Goal: Find specific page/section

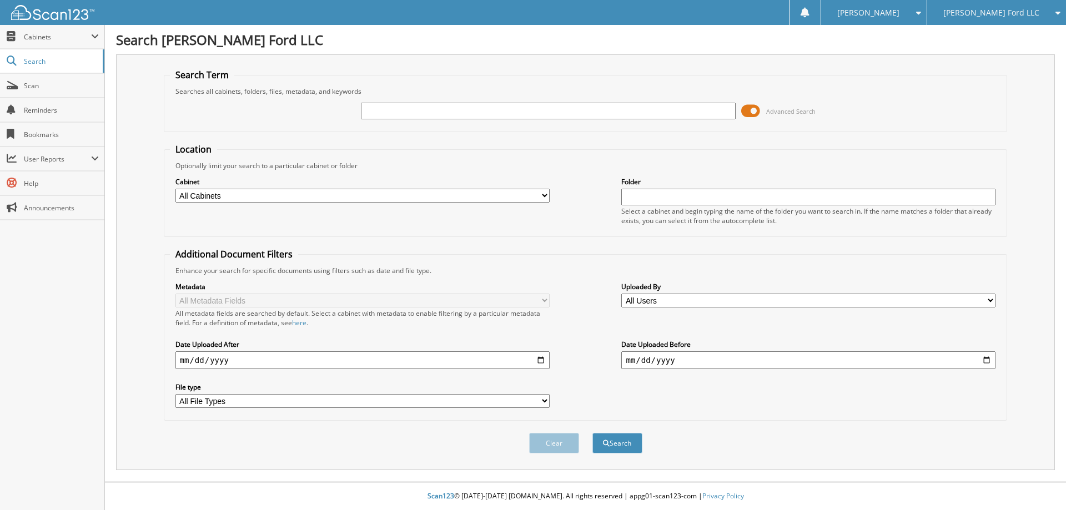
click at [761, 112] on span "Advanced Search" at bounding box center [778, 111] width 74 height 17
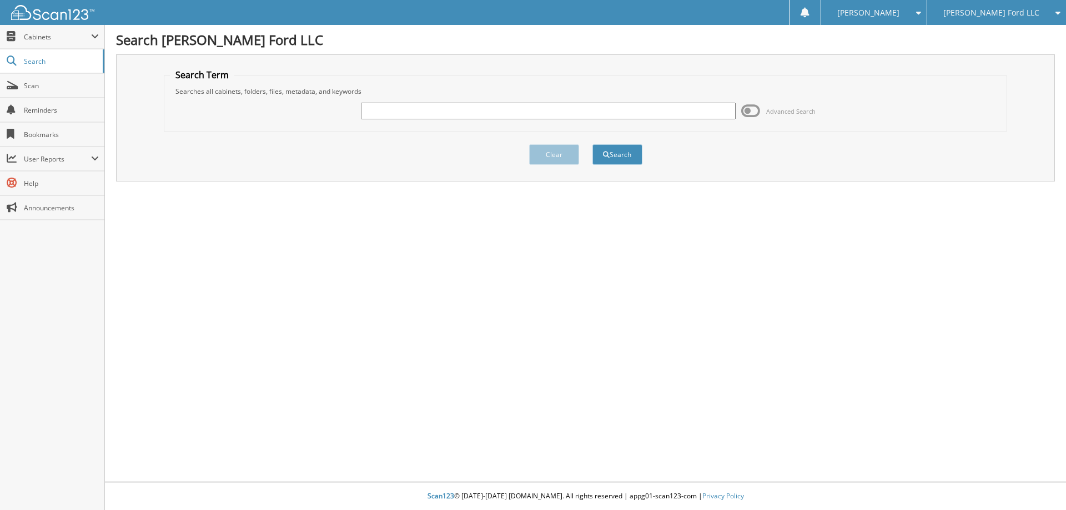
click at [582, 112] on input "text" at bounding box center [548, 111] width 374 height 17
type input "14218"
click at [592, 144] on button "Search" at bounding box center [617, 154] width 50 height 21
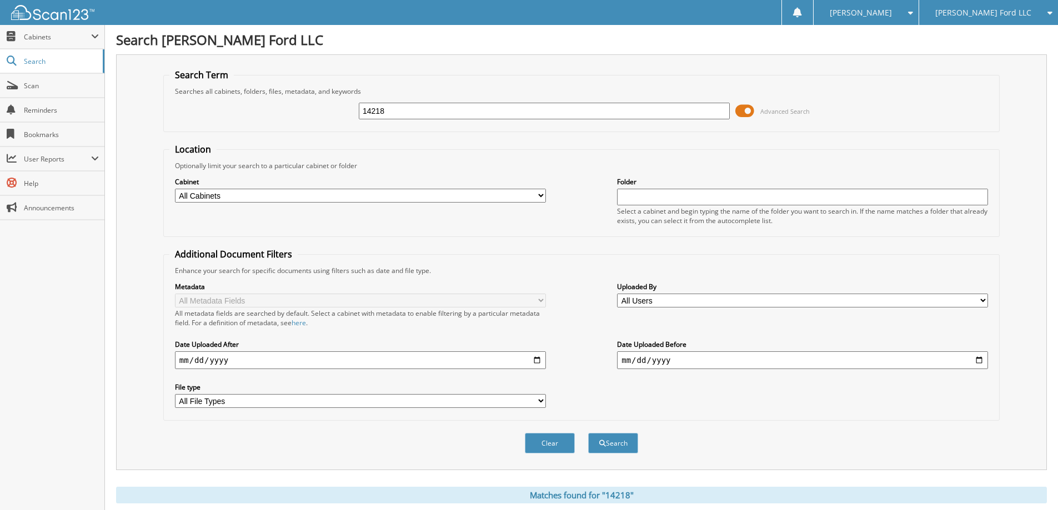
click at [753, 114] on span at bounding box center [744, 111] width 19 height 17
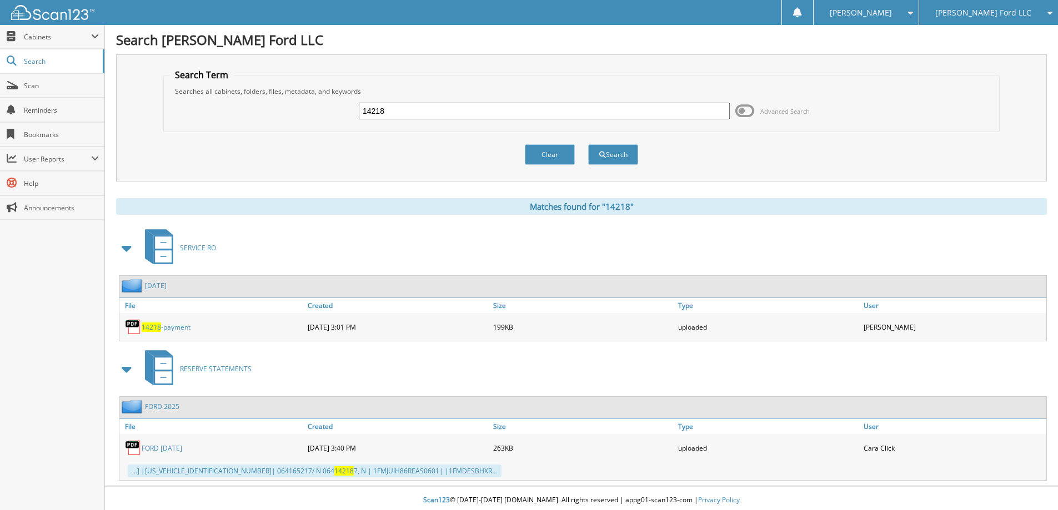
click at [174, 326] on link "14218 -payment" at bounding box center [166, 327] width 49 height 9
click at [39, 37] on span "Cabinets" at bounding box center [57, 36] width 67 height 9
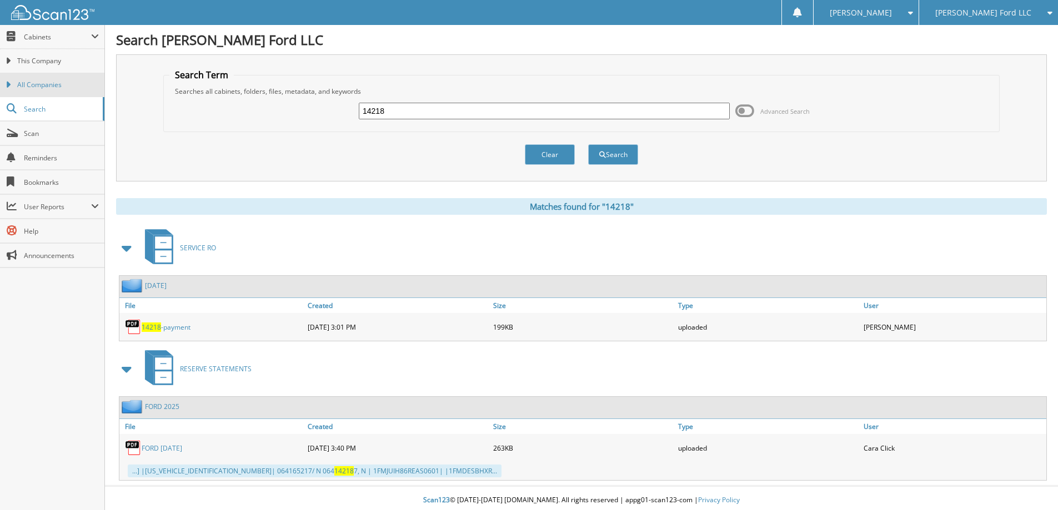
click at [46, 81] on span "All Companies" at bounding box center [58, 85] width 82 height 10
